Goal: Transaction & Acquisition: Purchase product/service

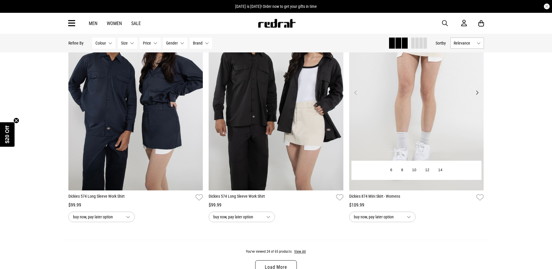
scroll to position [1684, 0]
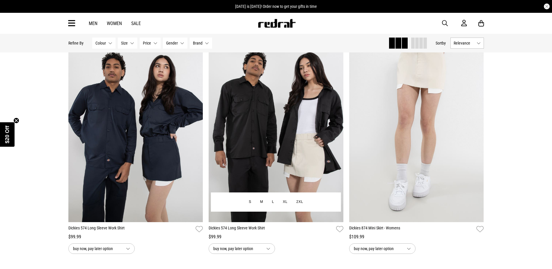
click at [338, 123] on button "Next" at bounding box center [336, 124] width 7 height 7
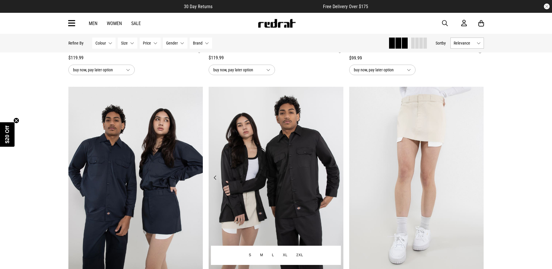
scroll to position [1626, 0]
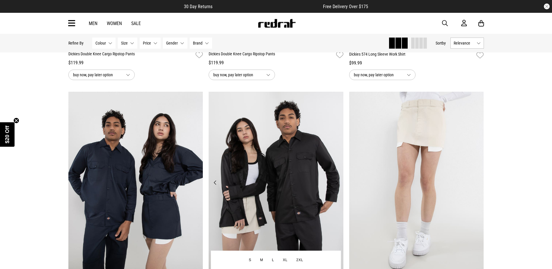
click at [336, 175] on img at bounding box center [276, 186] width 135 height 189
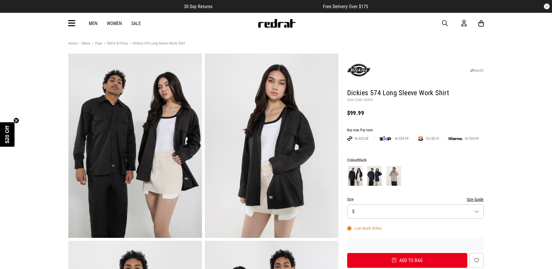
click at [69, 22] on icon at bounding box center [71, 24] width 7 height 10
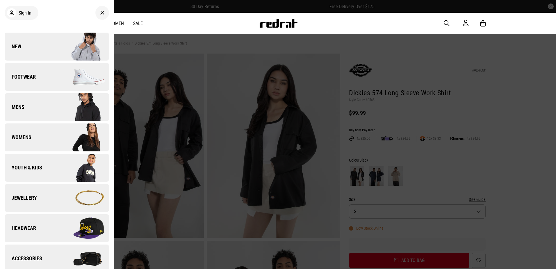
click at [63, 55] on img at bounding box center [83, 46] width 52 height 29
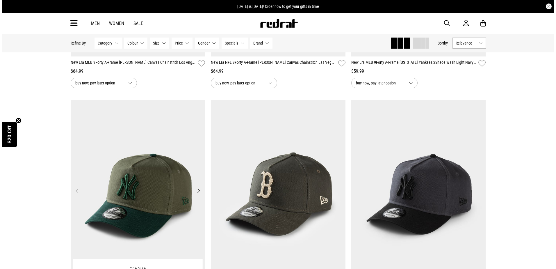
scroll to position [466, 0]
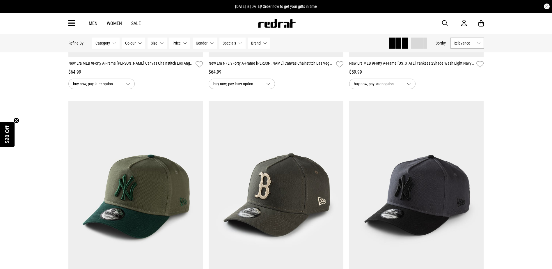
click at [444, 22] on span "button" at bounding box center [445, 23] width 6 height 7
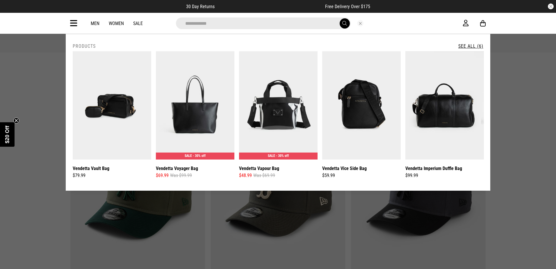
type input "**********"
click at [480, 43] on link "See All (6)" at bounding box center [471, 46] width 25 height 6
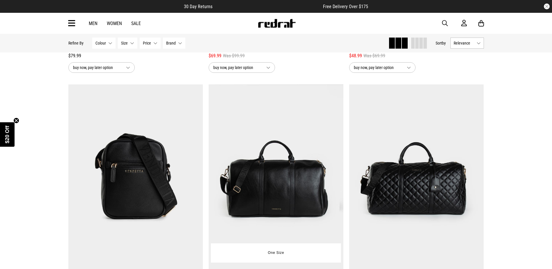
scroll to position [233, 0]
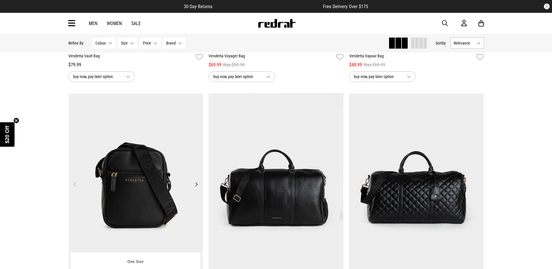
click at [104, 167] on img at bounding box center [136, 187] width 135 height 189
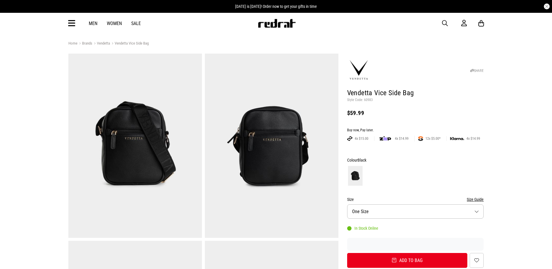
click at [365, 99] on p "Style Code: 60983" at bounding box center [415, 100] width 137 height 5
copy p "60983"
click at [392, 60] on div "SHARE" at bounding box center [415, 69] width 137 height 28
click at [70, 24] on icon at bounding box center [71, 24] width 7 height 10
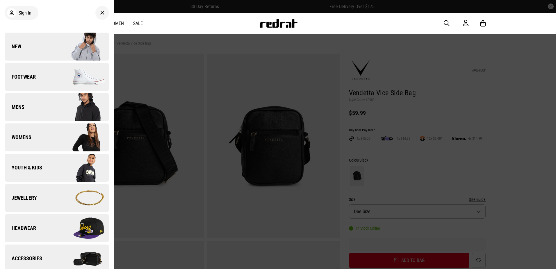
click at [59, 54] on img at bounding box center [83, 46] width 52 height 29
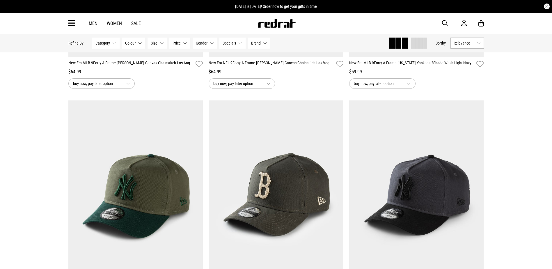
scroll to position [698, 0]
